Goal: Information Seeking & Learning: Check status

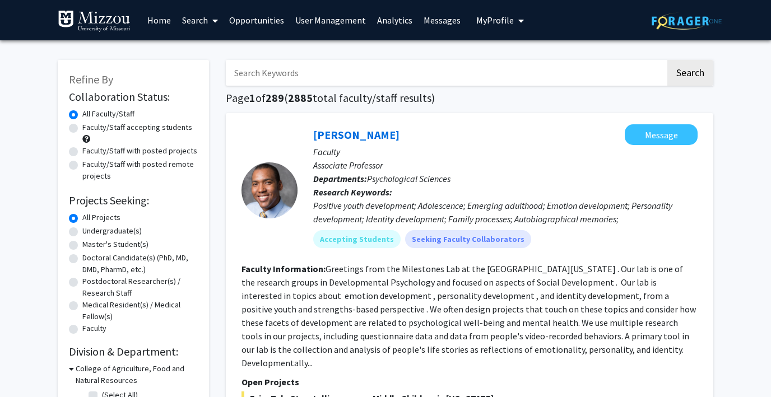
click at [399, 21] on link "Analytics" at bounding box center [394, 20] width 46 height 39
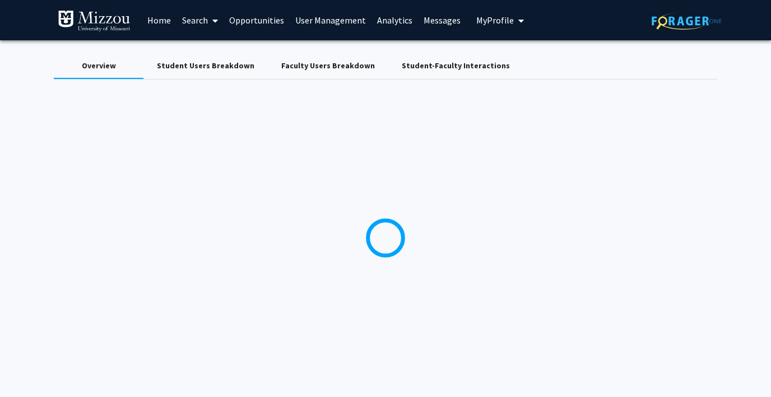
click at [200, 69] on div "Student Users Breakdown" at bounding box center [205, 66] width 97 height 12
click at [309, 65] on div "Faculty Users Breakdown" at bounding box center [328, 66] width 94 height 12
click at [427, 62] on div "Student-Faculty Interactions" at bounding box center [456, 66] width 108 height 12
click at [117, 12] on img at bounding box center [94, 21] width 73 height 22
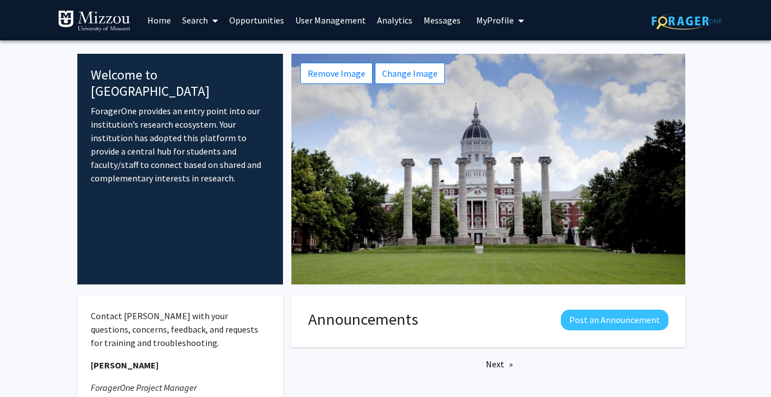
click at [428, 16] on link "Messages" at bounding box center [442, 20] width 48 height 39
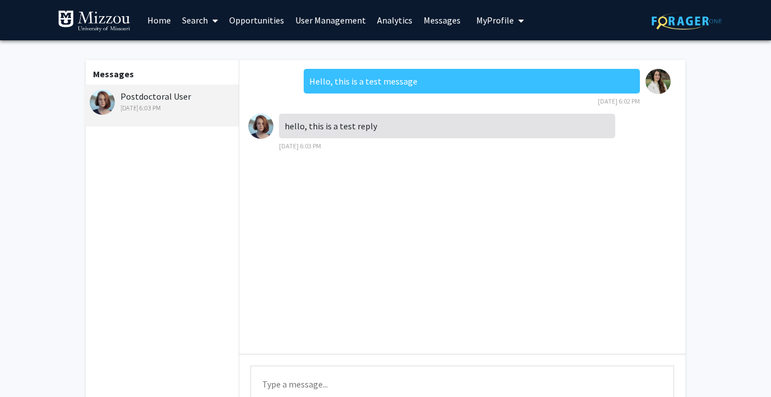
click at [381, 19] on link "Analytics" at bounding box center [394, 20] width 46 height 39
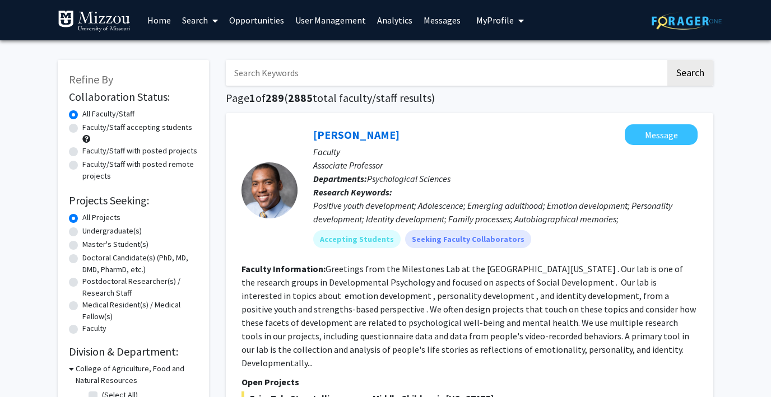
click at [388, 24] on link "Analytics" at bounding box center [394, 20] width 46 height 39
click at [393, 17] on link "Analytics" at bounding box center [394, 20] width 46 height 39
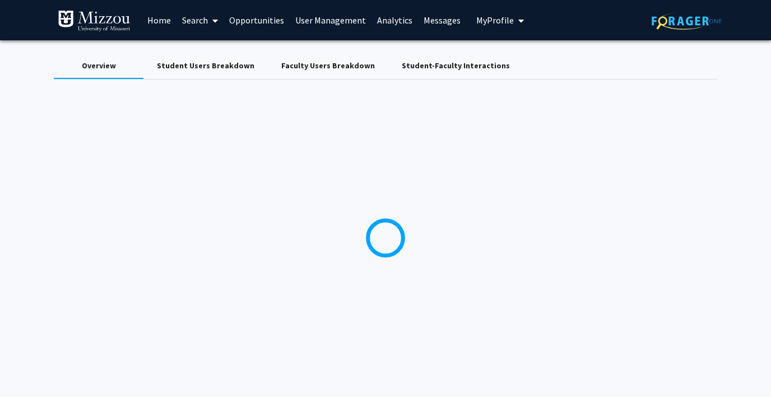
click at [328, 17] on link "User Management" at bounding box center [331, 20] width 82 height 39
